Goal: Complete application form: Complete application form

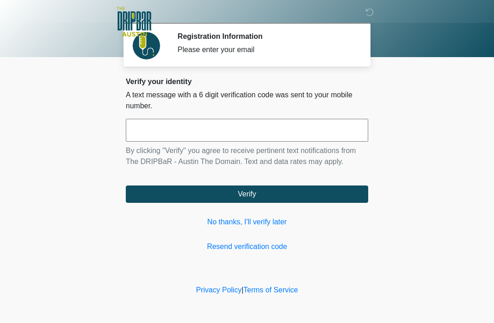
click at [254, 223] on link "No thanks, I'll verify later" at bounding box center [247, 222] width 242 height 11
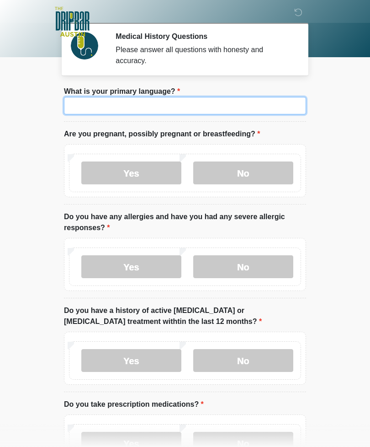
click at [277, 105] on input "What is your primary language?" at bounding box center [185, 105] width 242 height 17
type input "*******"
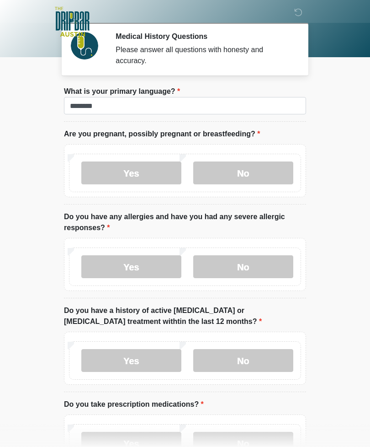
click at [276, 177] on label "No" at bounding box center [243, 172] width 100 height 23
click at [278, 266] on label "No" at bounding box center [243, 266] width 100 height 23
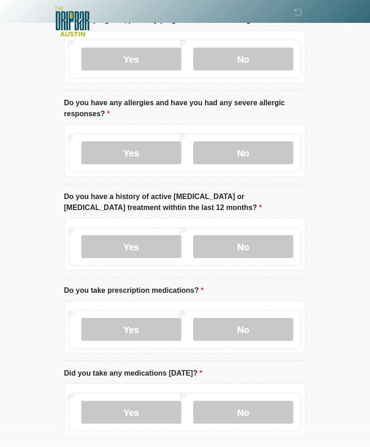
scroll to position [115, 0]
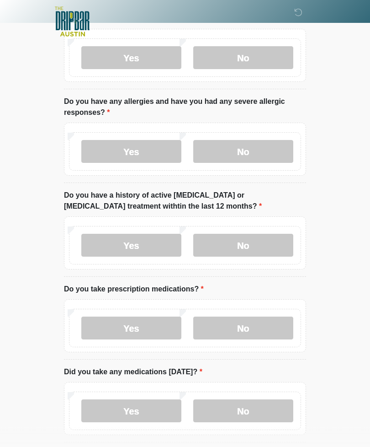
click at [271, 246] on label "No" at bounding box center [243, 245] width 100 height 23
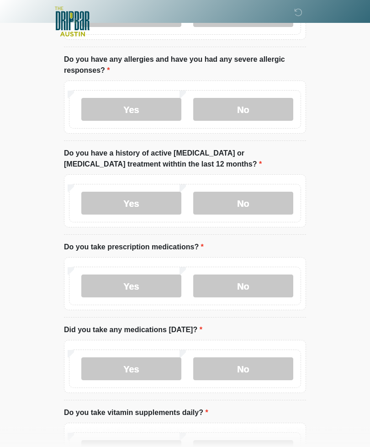
click at [277, 284] on label "No" at bounding box center [243, 286] width 100 height 23
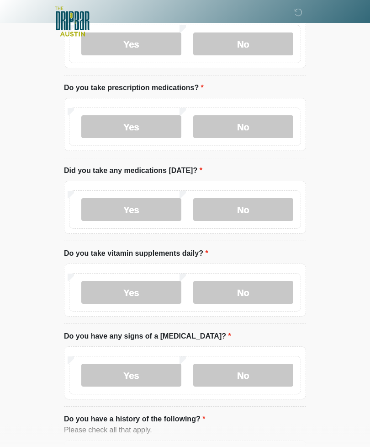
scroll to position [316, 0]
click at [280, 207] on label "No" at bounding box center [243, 209] width 100 height 23
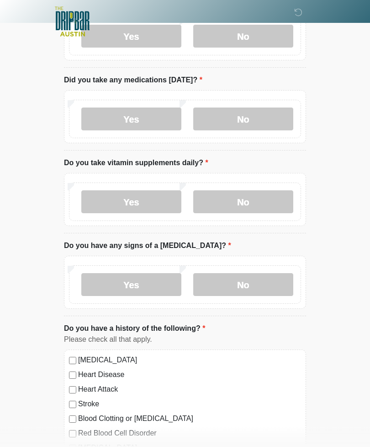
scroll to position [407, 0]
click at [273, 203] on label "No" at bounding box center [243, 201] width 100 height 23
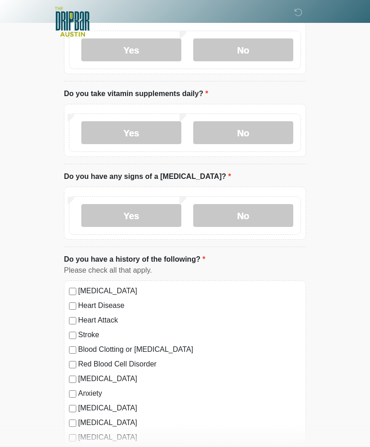
click at [273, 216] on label "No" at bounding box center [243, 215] width 100 height 23
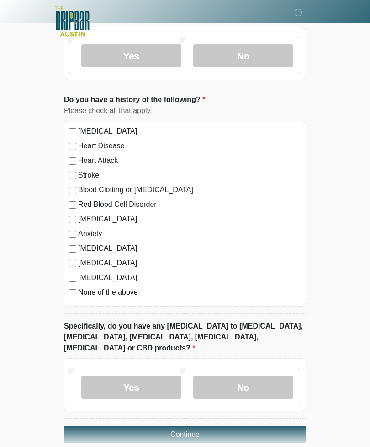
scroll to position [639, 0]
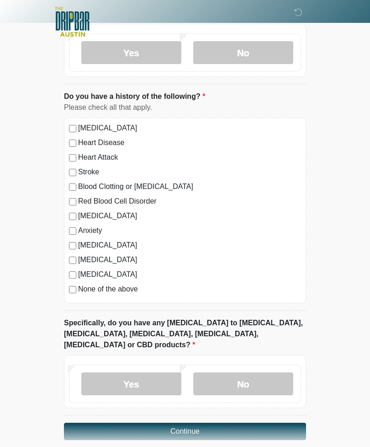
click at [271, 323] on label "No" at bounding box center [243, 383] width 100 height 23
click at [290, 323] on button "Continue" at bounding box center [185, 430] width 242 height 17
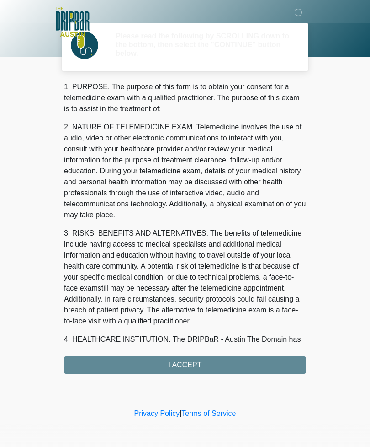
scroll to position [0, 0]
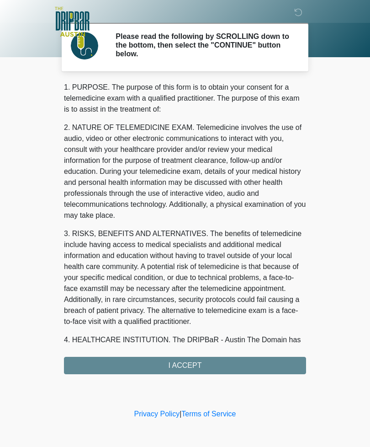
click at [282, 323] on div "1. PURPOSE. The purpose of this form is to obtain your consent for a telemedici…" at bounding box center [185, 228] width 242 height 292
click at [273, 323] on div "1. PURPOSE. The purpose of this form is to obtain your consent for a telemedici…" at bounding box center [185, 228] width 242 height 292
click at [241, 323] on div "1. PURPOSE. The purpose of this form is to obtain your consent for a telemedici…" at bounding box center [185, 228] width 242 height 292
click at [102, 323] on div "1. PURPOSE. The purpose of this form is to obtain your consent for a telemedici…" at bounding box center [185, 228] width 242 height 292
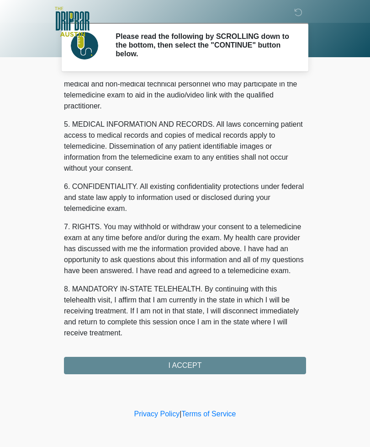
click at [244, 323] on button "I ACCEPT" at bounding box center [185, 365] width 242 height 17
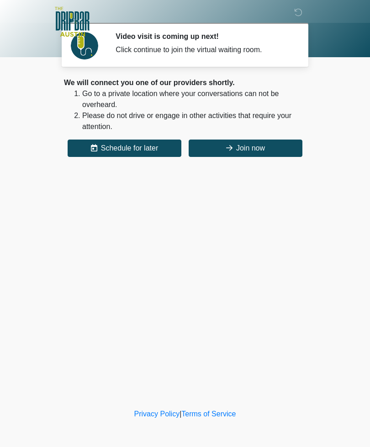
click at [283, 143] on button "Join now" at bounding box center [246, 147] width 114 height 17
